Goal: Information Seeking & Learning: Learn about a topic

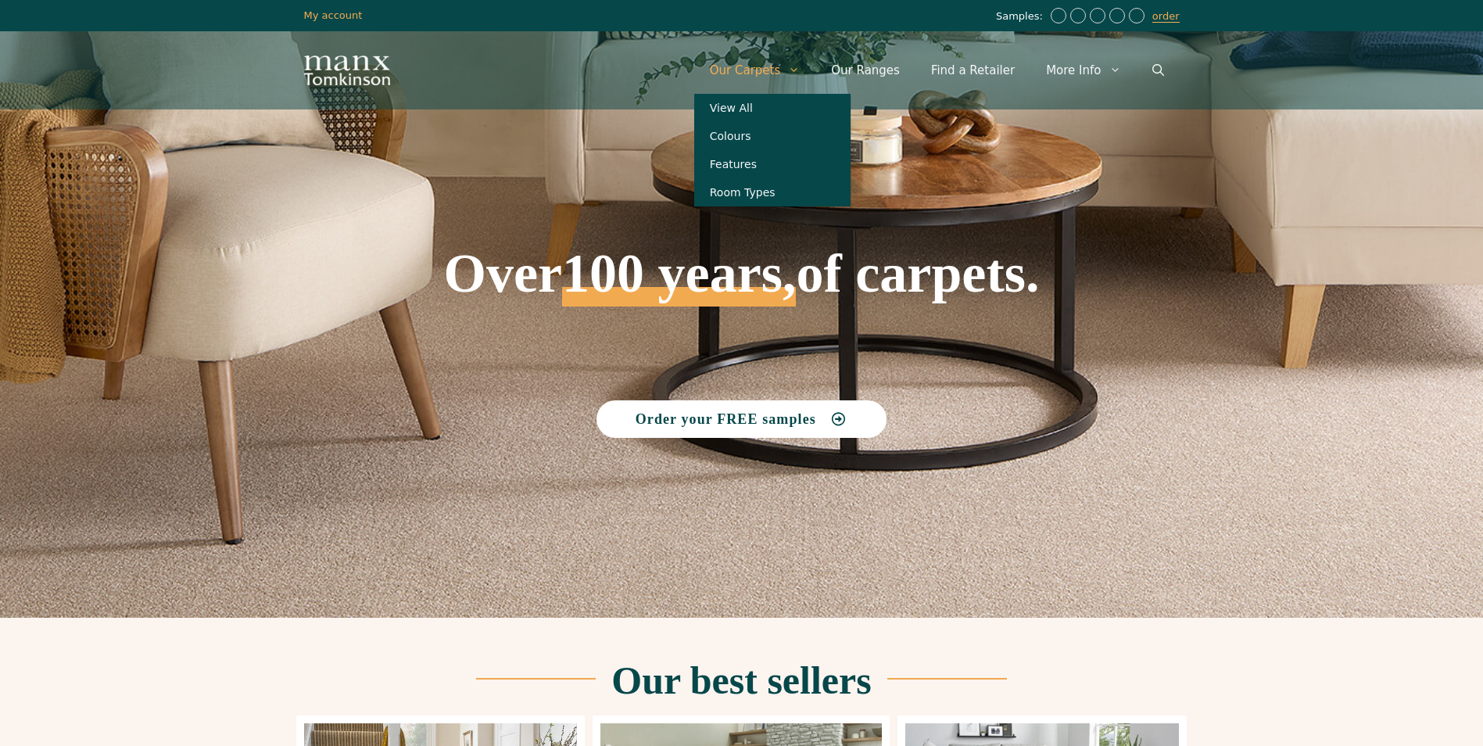
click at [798, 71] on icon "Primary" at bounding box center [794, 70] width 6 height 4
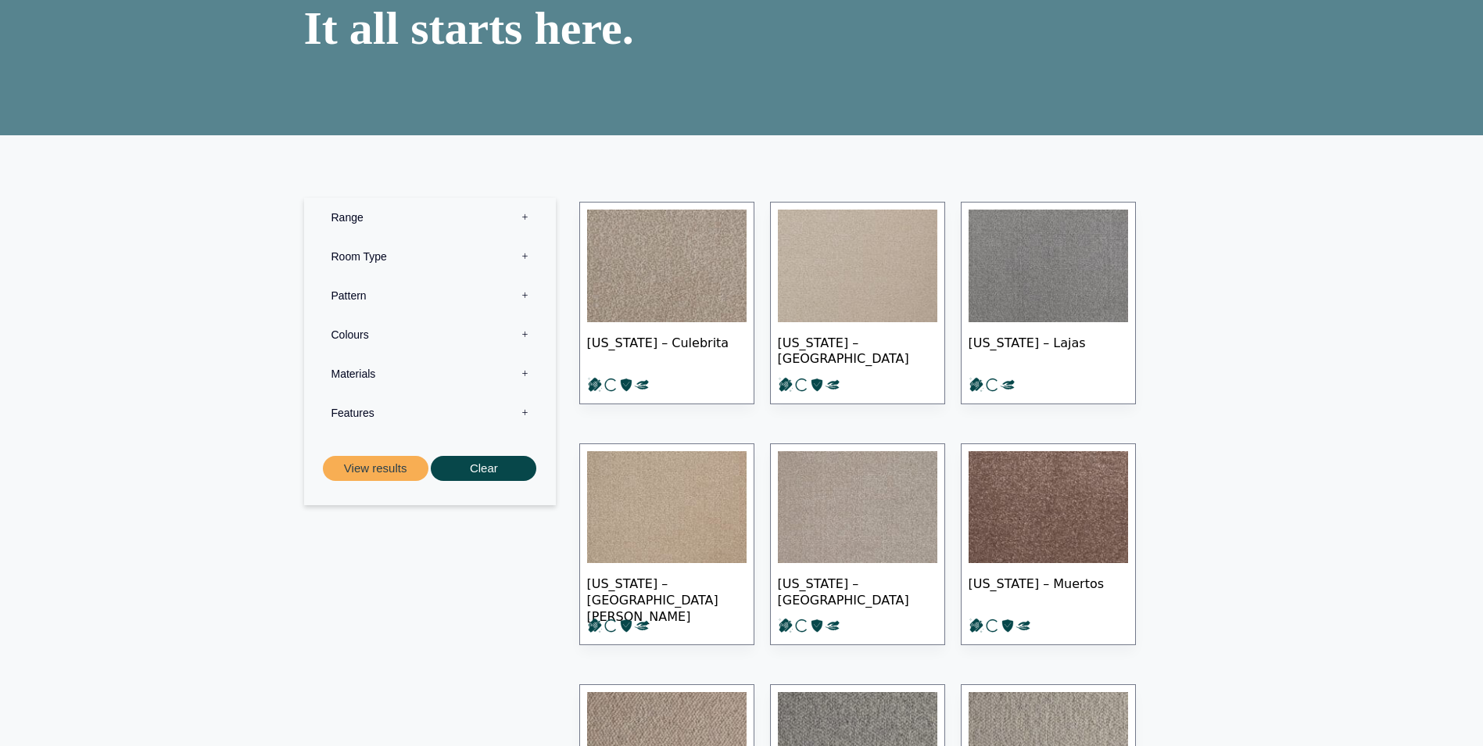
scroll to position [156, 0]
click at [372, 374] on label "Materials 0" at bounding box center [430, 372] width 228 height 39
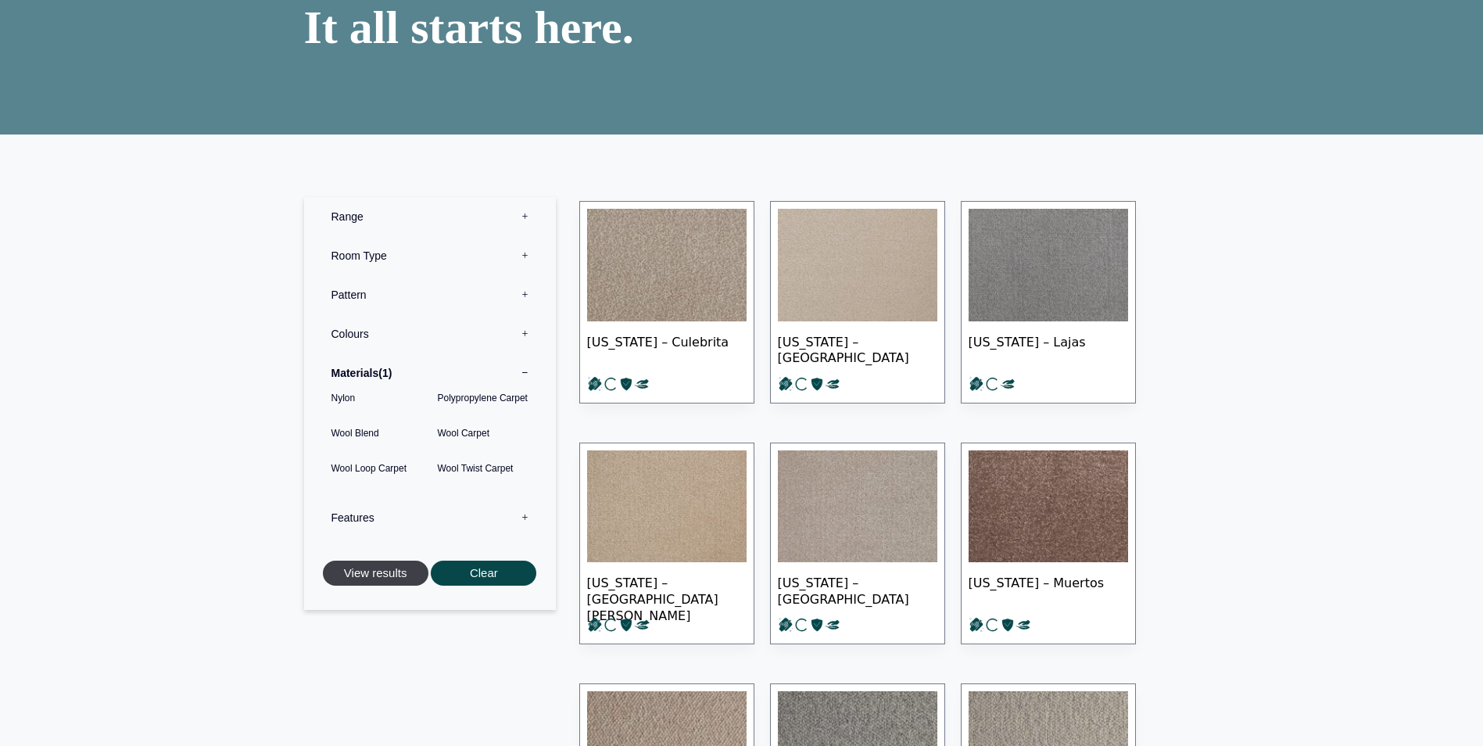
click at [378, 566] on button "View results" at bounding box center [376, 574] width 106 height 26
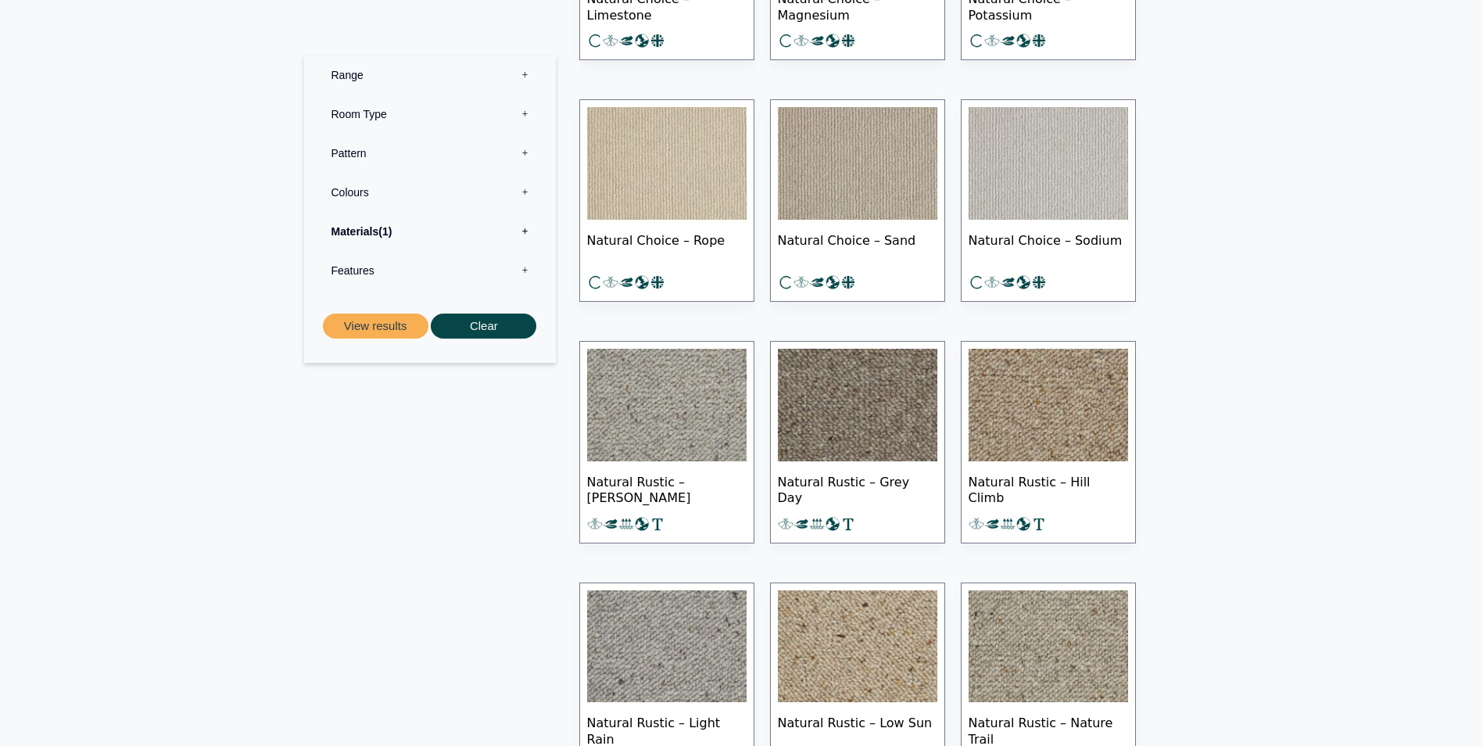
scroll to position [1173, 0]
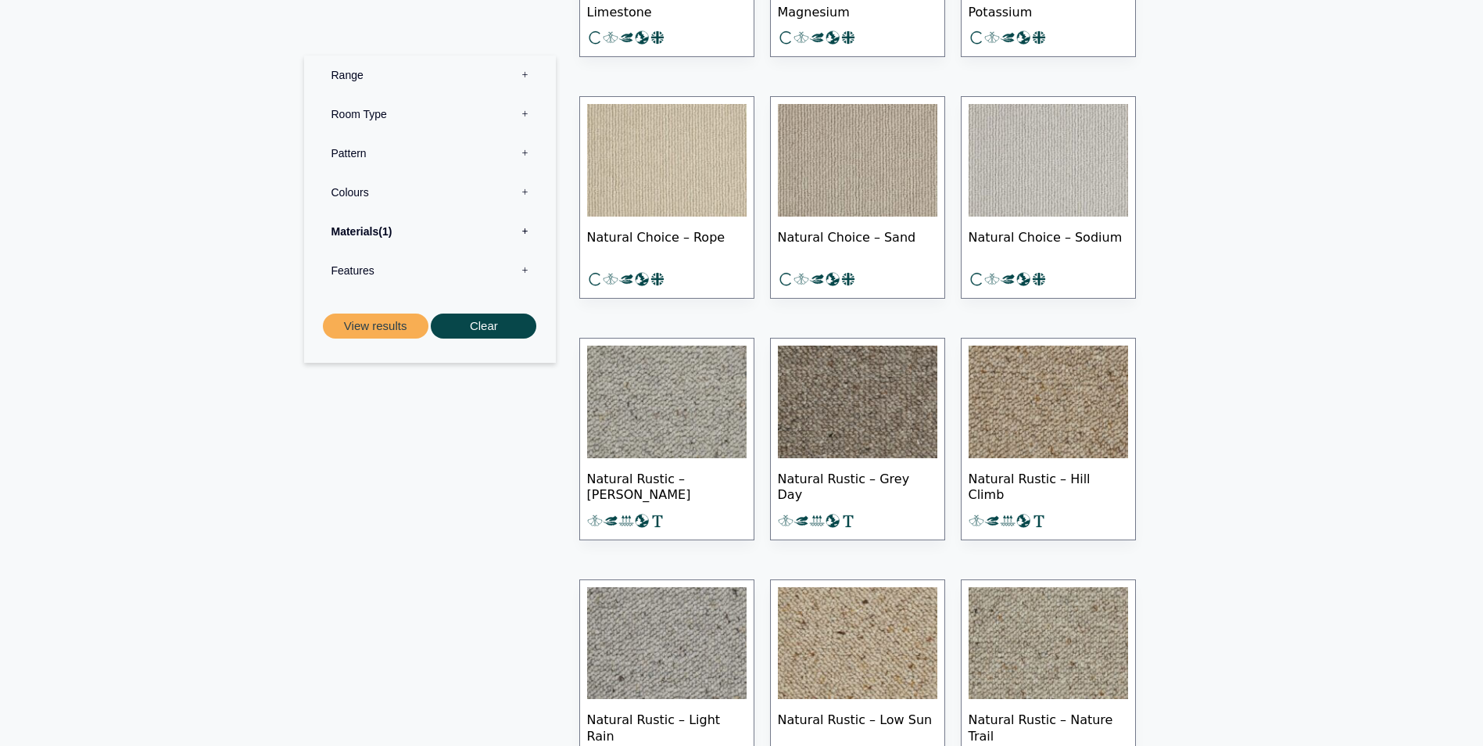
click at [1038, 397] on img at bounding box center [1049, 402] width 160 height 113
